Goal: Task Accomplishment & Management: Use online tool/utility

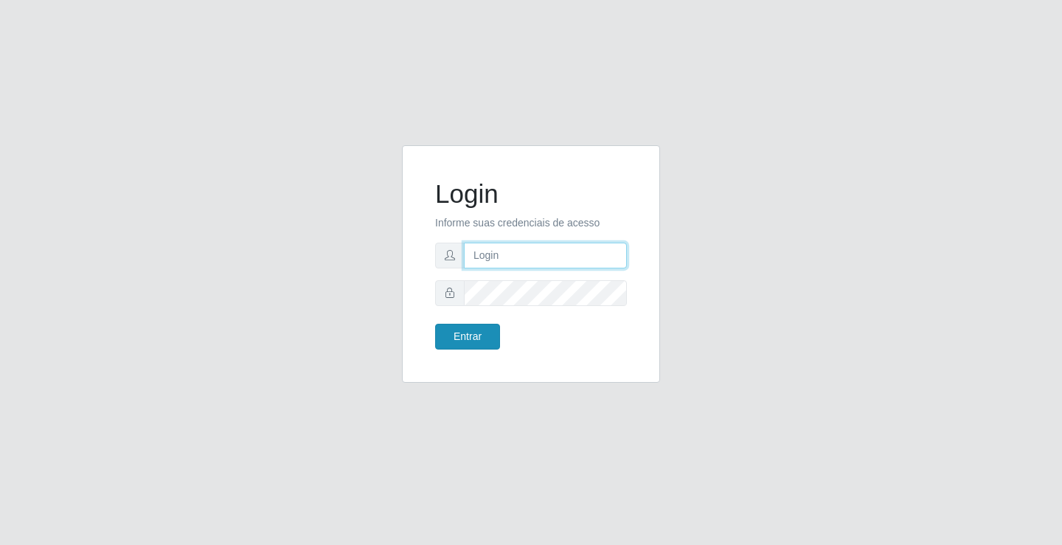
type input "[EMAIL_ADDRESS][DOMAIN_NAME]"
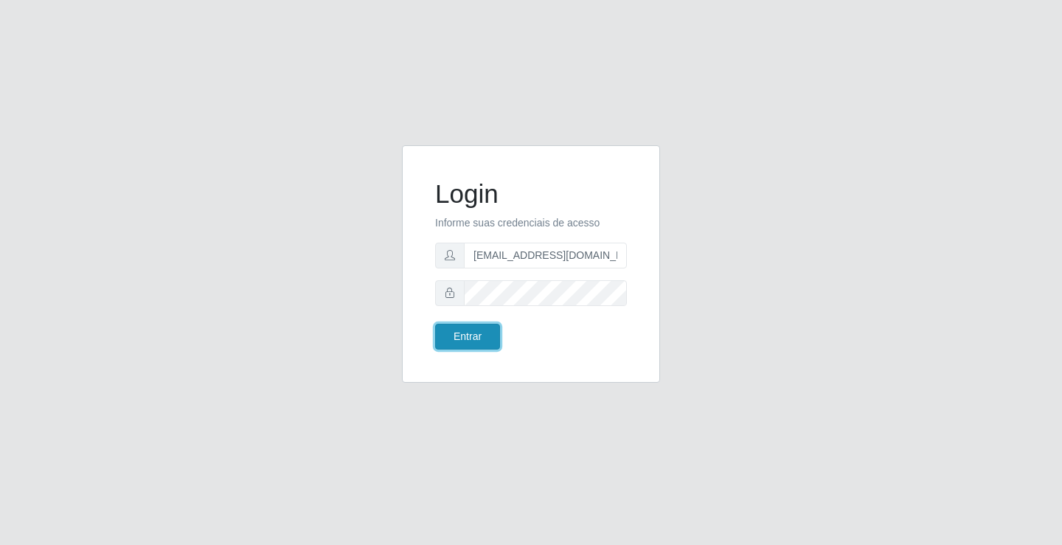
click at [480, 324] on button "Entrar" at bounding box center [467, 337] width 65 height 26
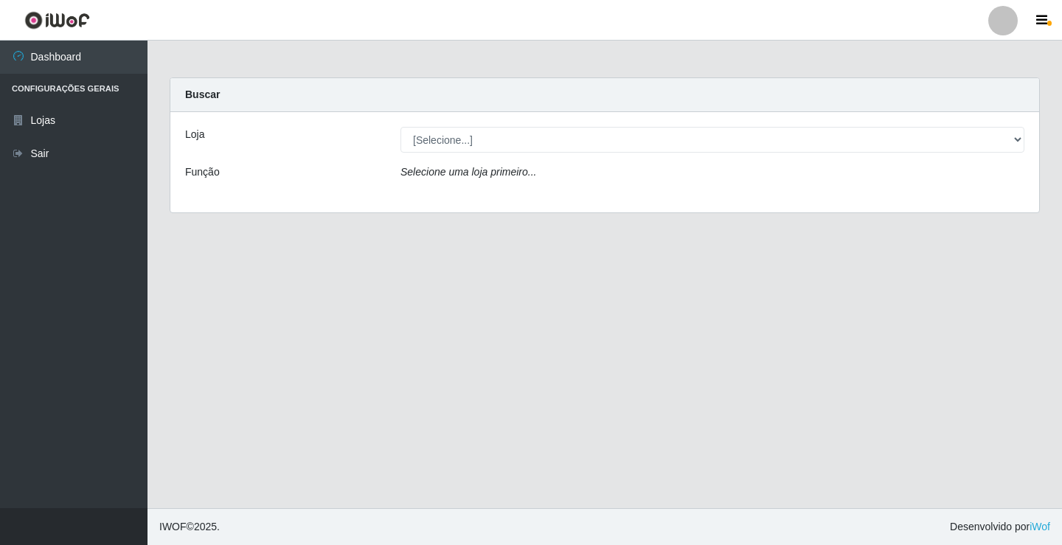
click at [550, 125] on div "Loja [Selecione...] Rede Potiguar 4 - Extremoz Função Selecione uma loja primei…" at bounding box center [604, 162] width 869 height 100
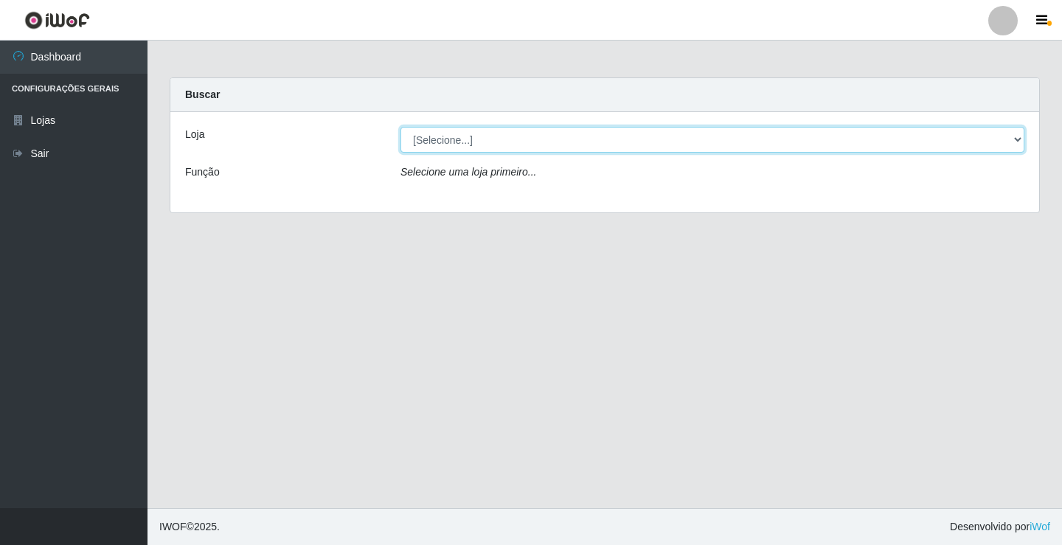
click at [553, 134] on select "[Selecione...] Rede Potiguar 4 - Extremoz" at bounding box center [713, 140] width 624 height 26
select select "78"
click at [401, 127] on select "[Selecione...] Rede Potiguar 4 - Extremoz" at bounding box center [713, 140] width 624 height 26
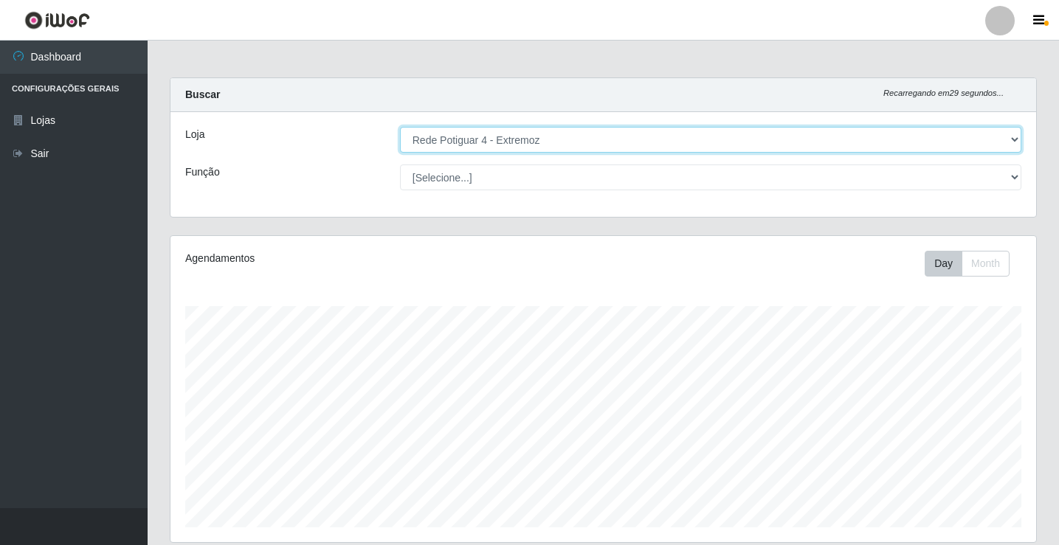
scroll to position [306, 865]
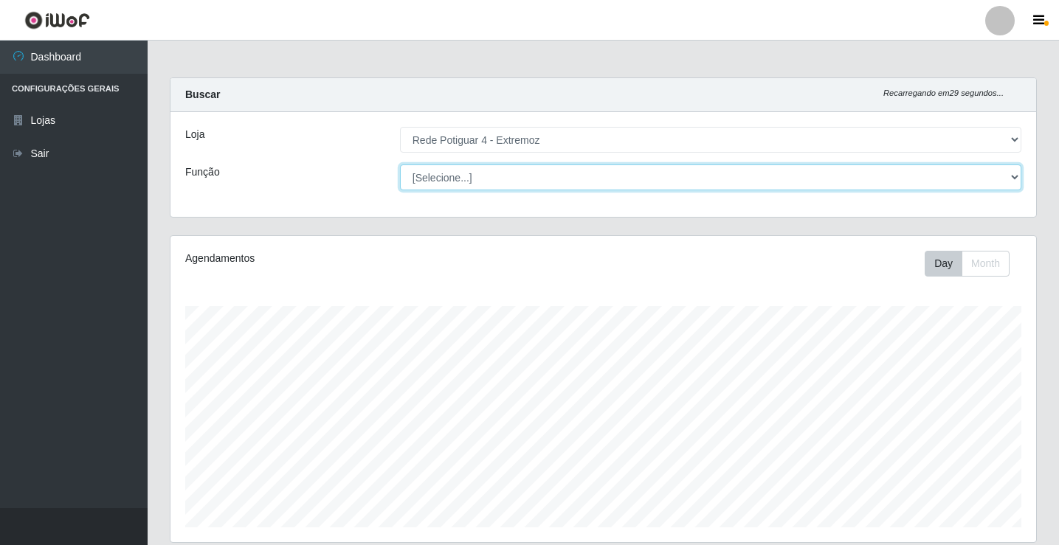
click at [655, 180] on select "[Selecione...] ASG Auxiliar de Estacionamento Balconista Embalador Operador de …" at bounding box center [710, 178] width 621 height 26
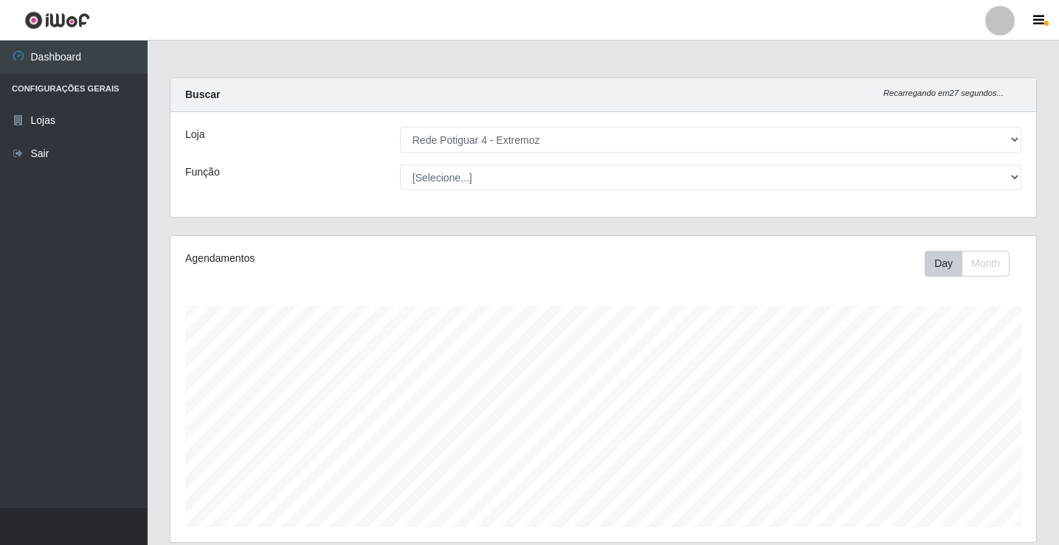
click at [347, 100] on div "Buscar Recarregando em 27 segundos..." at bounding box center [602, 95] width 865 height 34
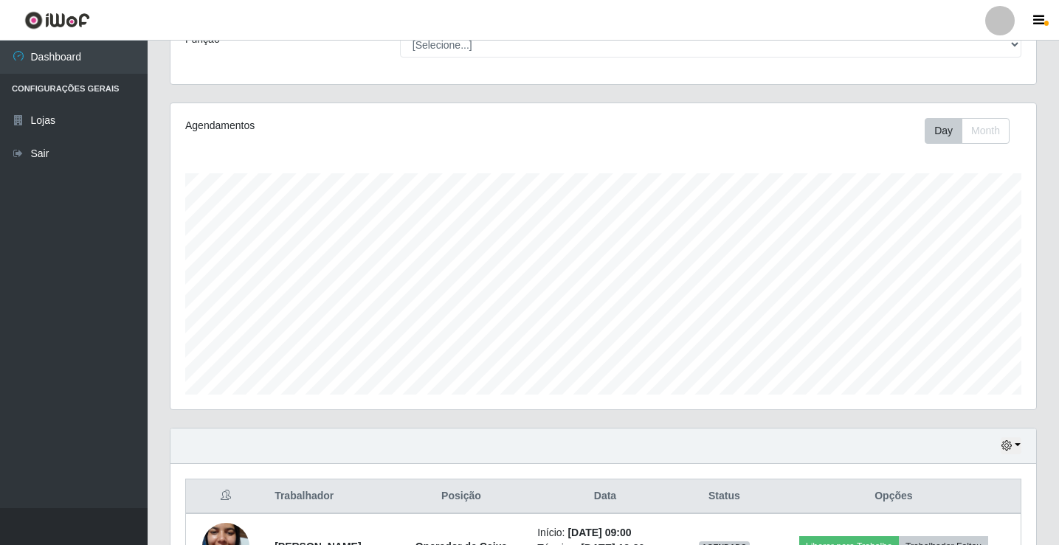
scroll to position [238, 0]
